Goal: Information Seeking & Learning: Learn about a topic

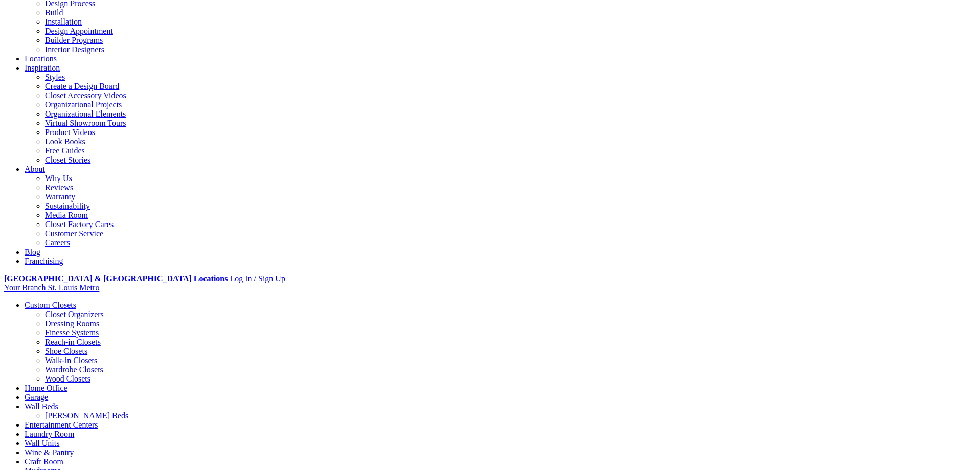
scroll to position [102, 0]
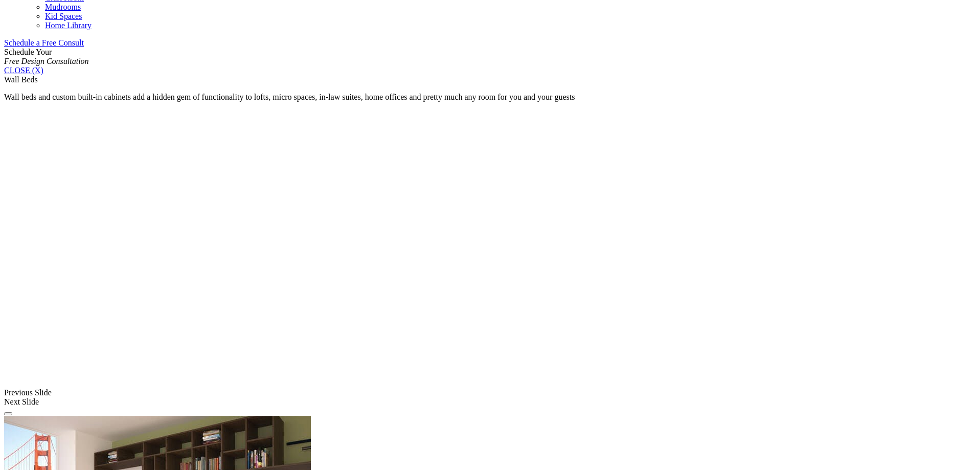
scroll to position [664, 0]
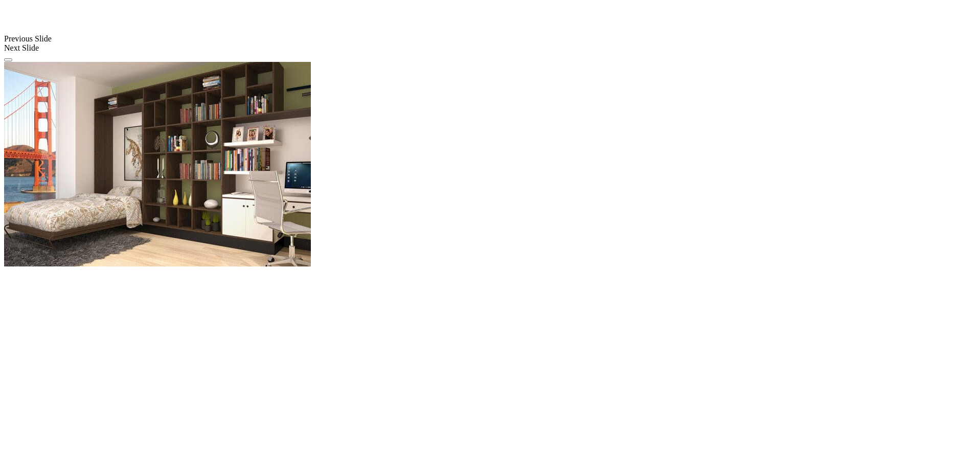
scroll to position [1022, 0]
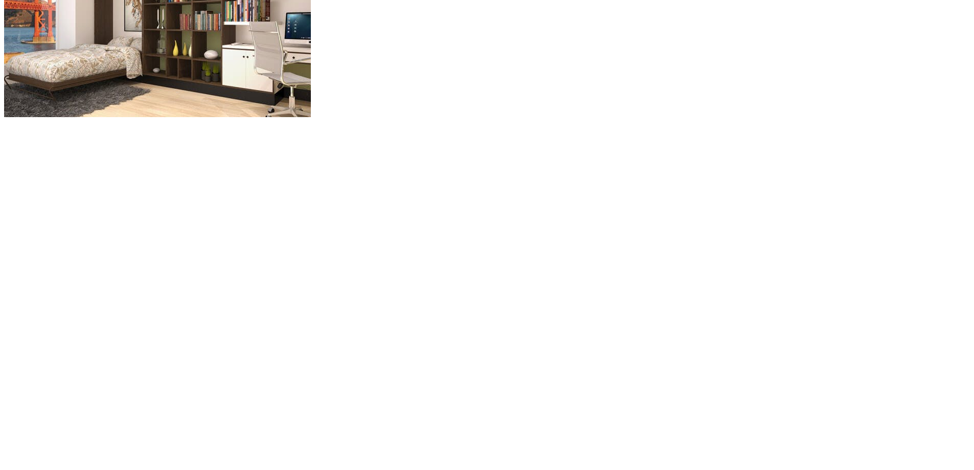
scroll to position [1175, 0]
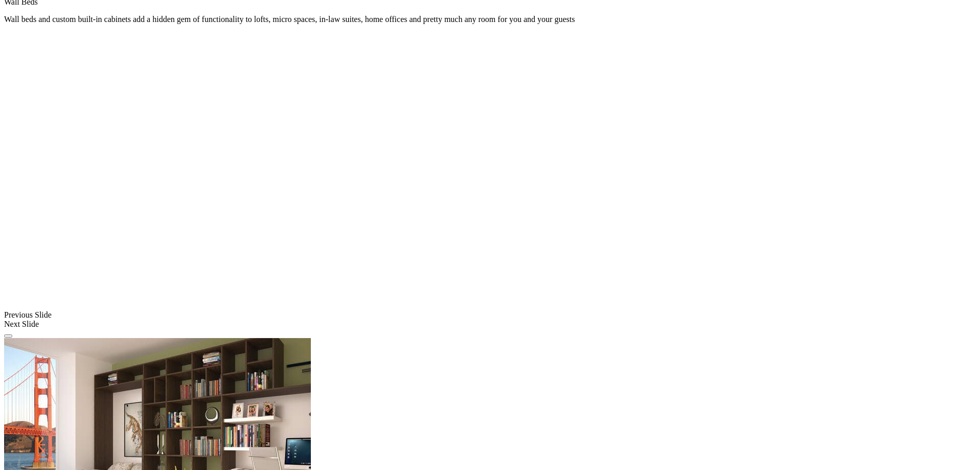
scroll to position [664, 0]
